Goal: Task Accomplishment & Management: Manage account settings

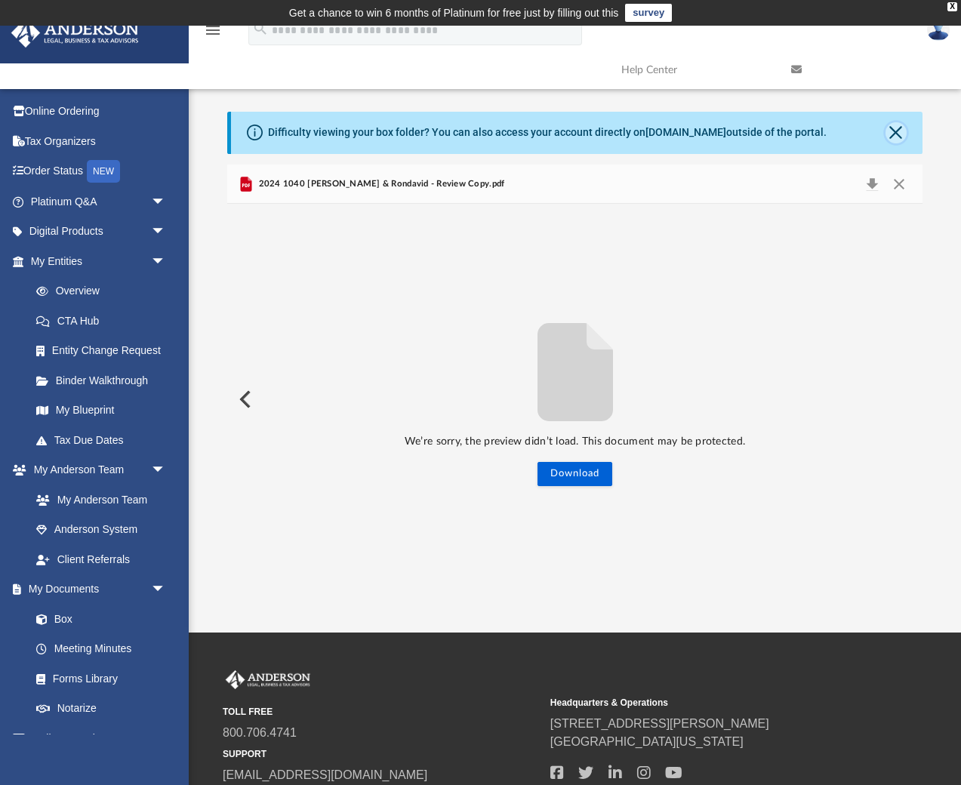
click at [902, 140] on button "Close" at bounding box center [895, 132] width 21 height 21
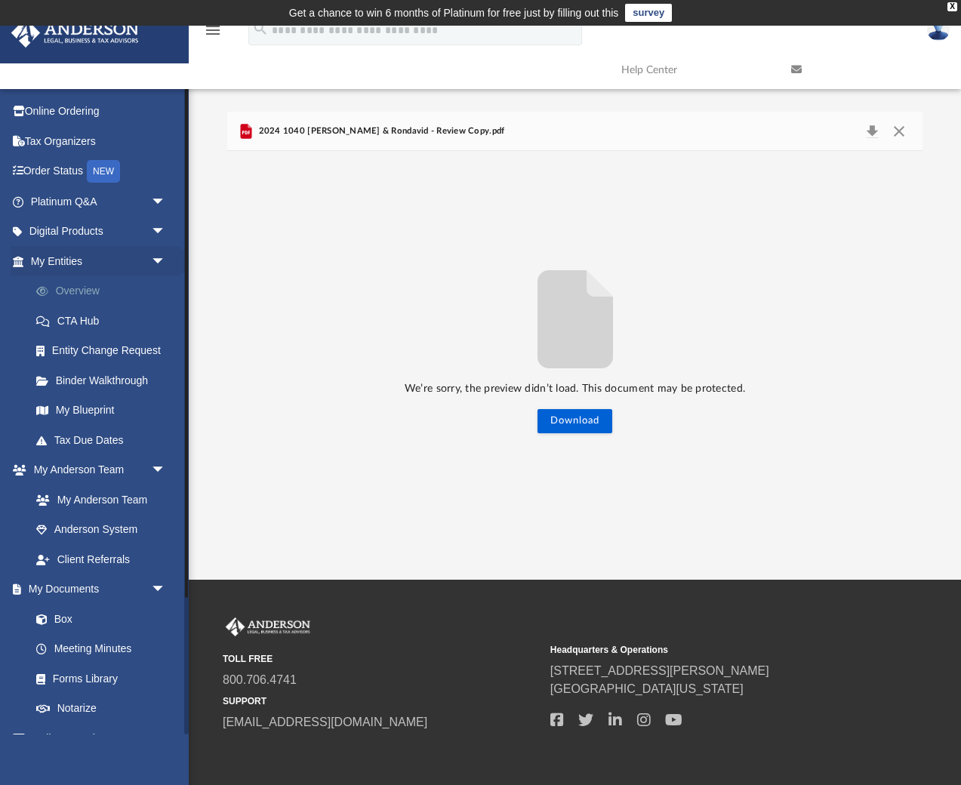
click at [72, 293] on link "Overview" at bounding box center [105, 291] width 168 height 30
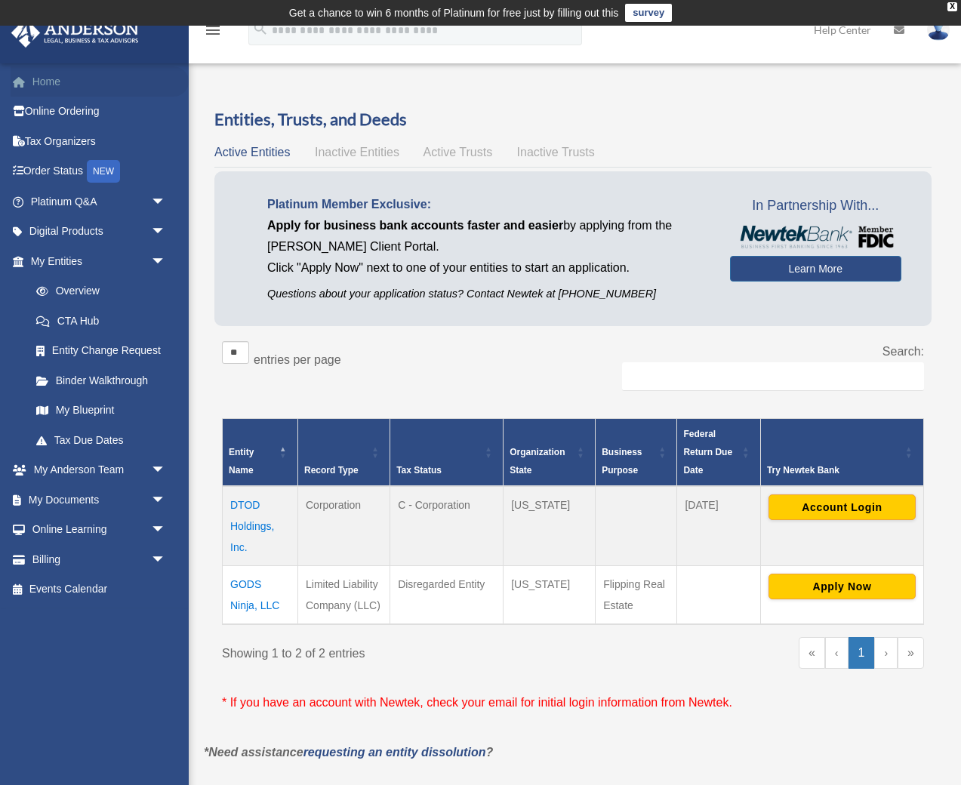
click at [51, 74] on link "Home" at bounding box center [100, 81] width 178 height 30
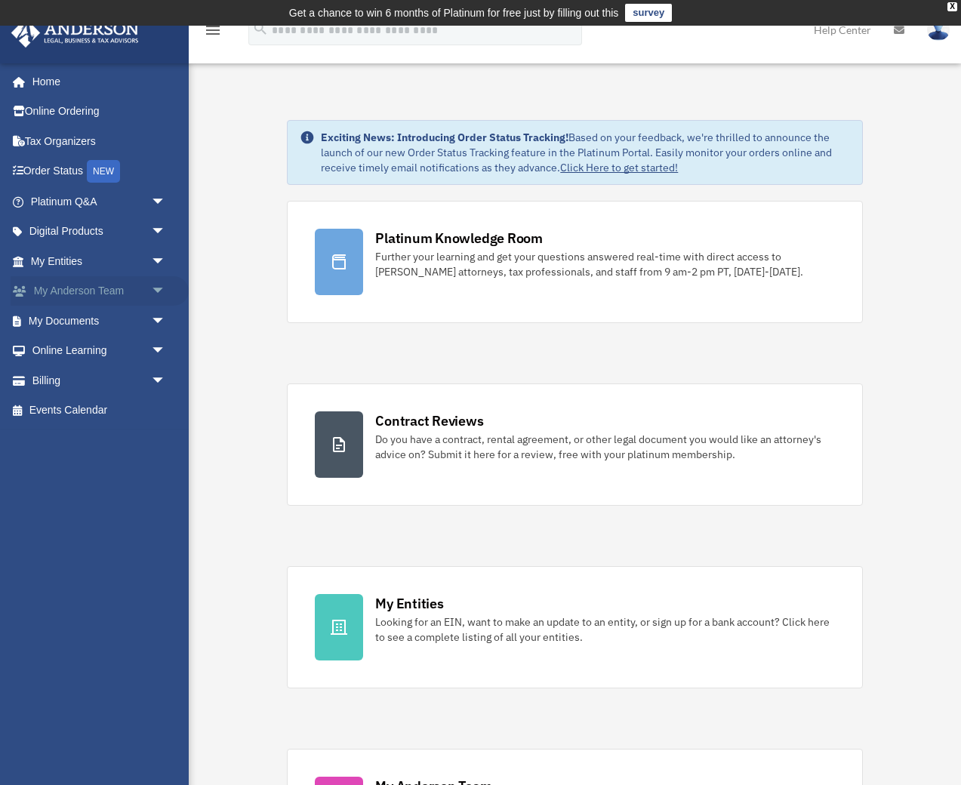
click at [69, 289] on link "My [PERSON_NAME] Team arrow_drop_down" at bounding box center [100, 291] width 178 height 30
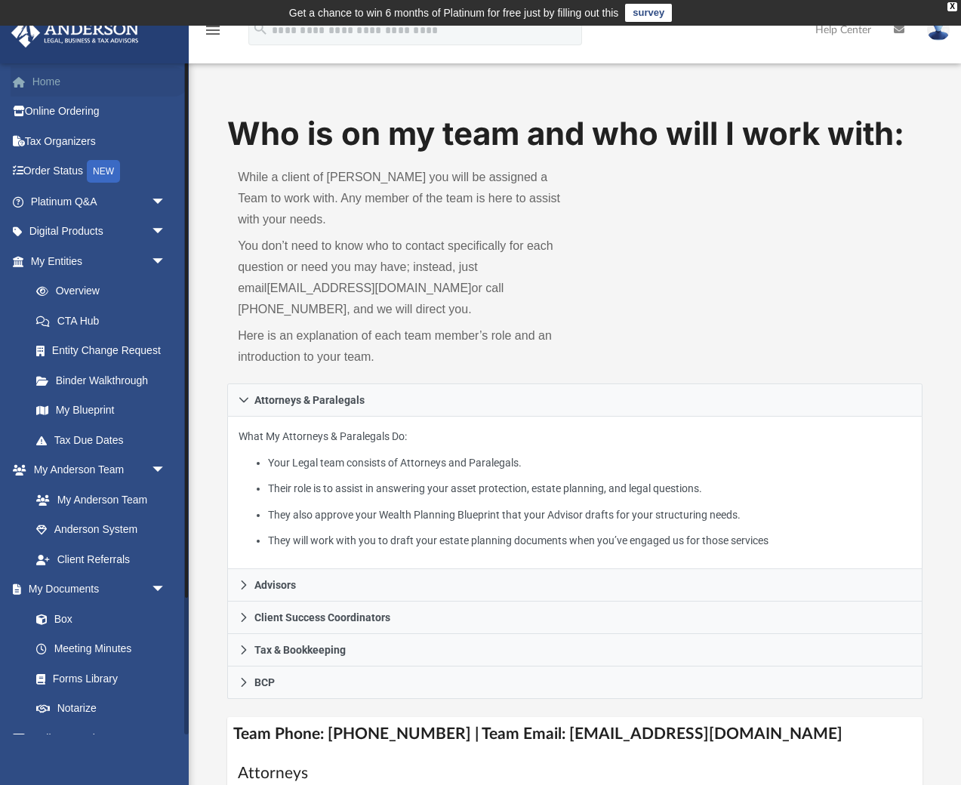
click at [56, 84] on link "Home" at bounding box center [100, 81] width 178 height 30
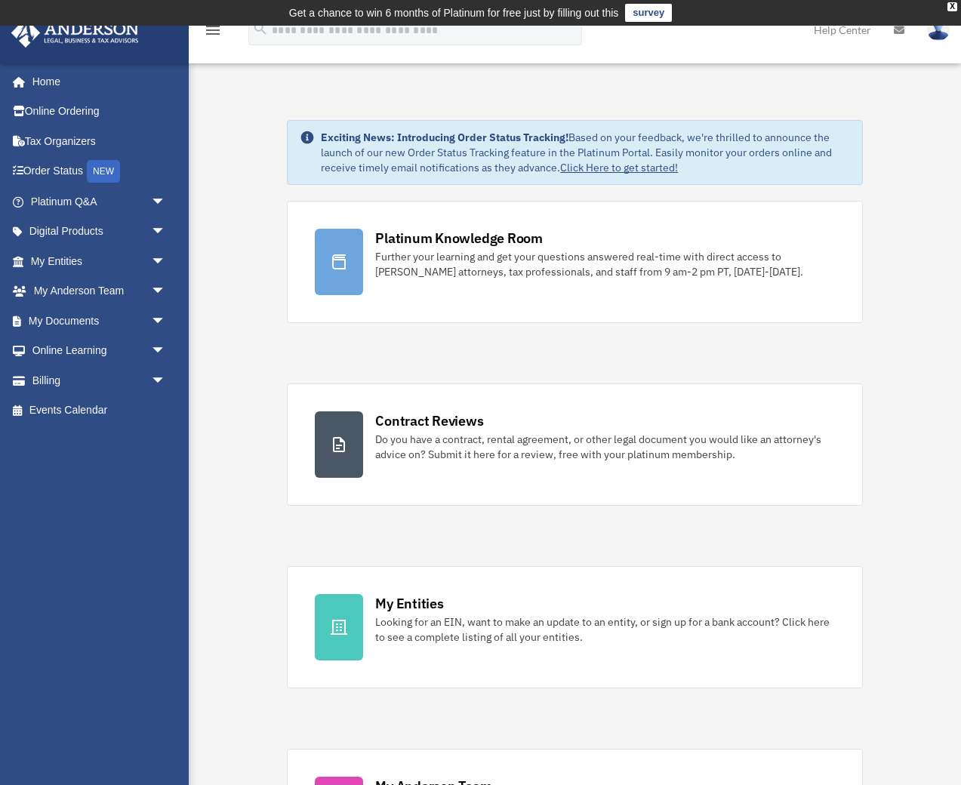
click at [942, 34] on img at bounding box center [938, 30] width 23 height 22
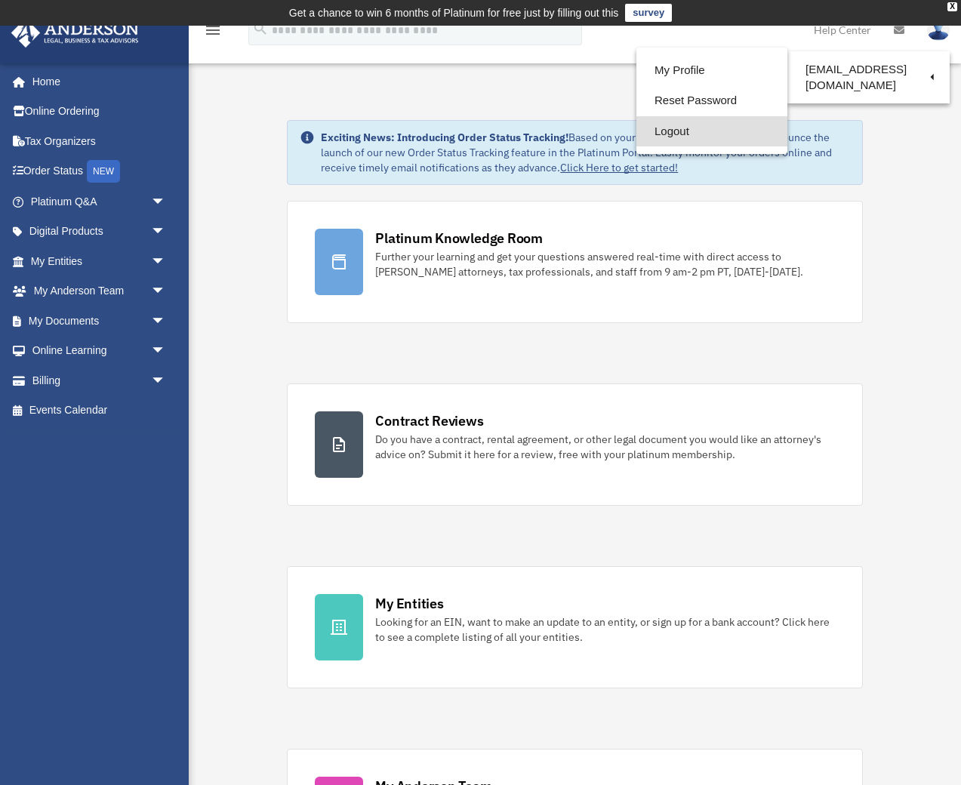
click at [644, 137] on link "Logout" at bounding box center [711, 131] width 151 height 31
